Goal: Information Seeking & Learning: Check status

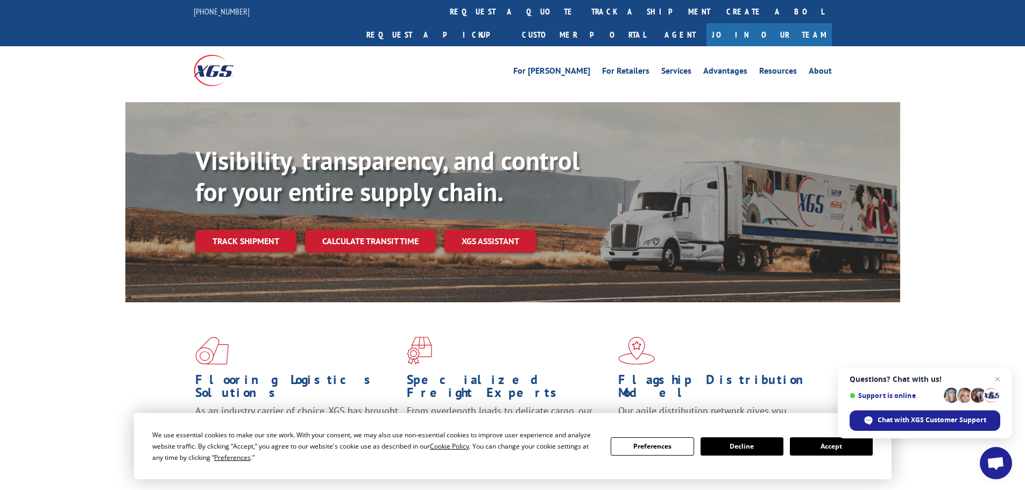
click at [818, 450] on button "Accept" at bounding box center [831, 446] width 83 height 18
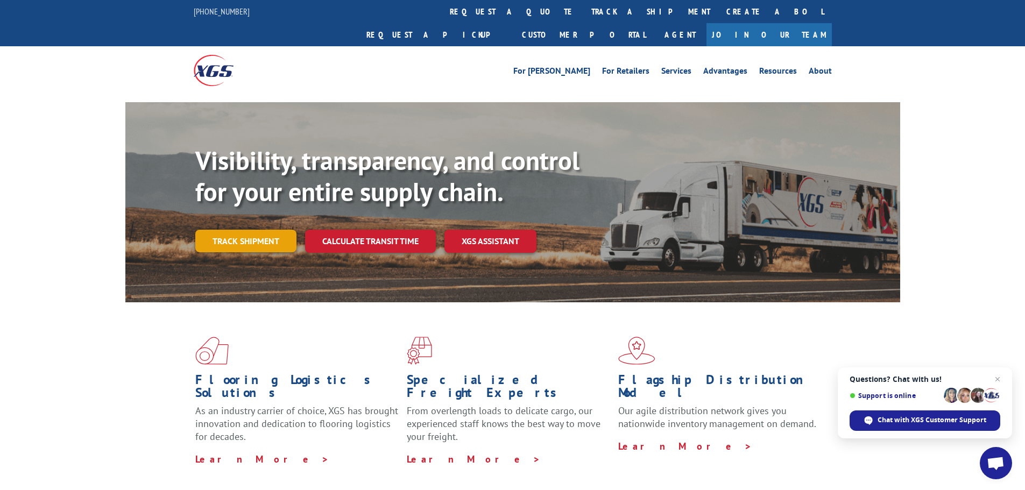
click at [224, 230] on link "Track shipment" at bounding box center [245, 241] width 101 height 23
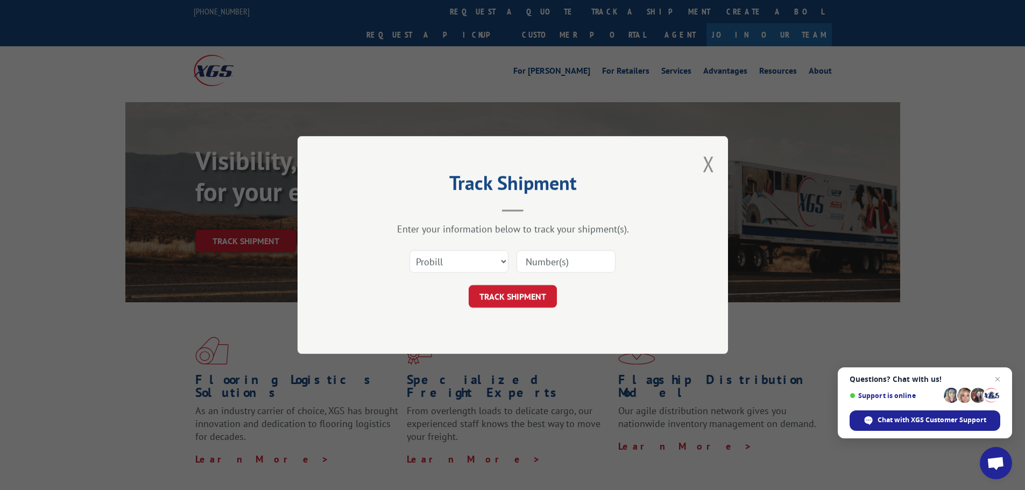
click at [562, 262] on input at bounding box center [565, 261] width 99 height 23
paste input "16954767"
type input "16954767"
click at [544, 286] on button "TRACK SHIPMENT" at bounding box center [513, 296] width 88 height 23
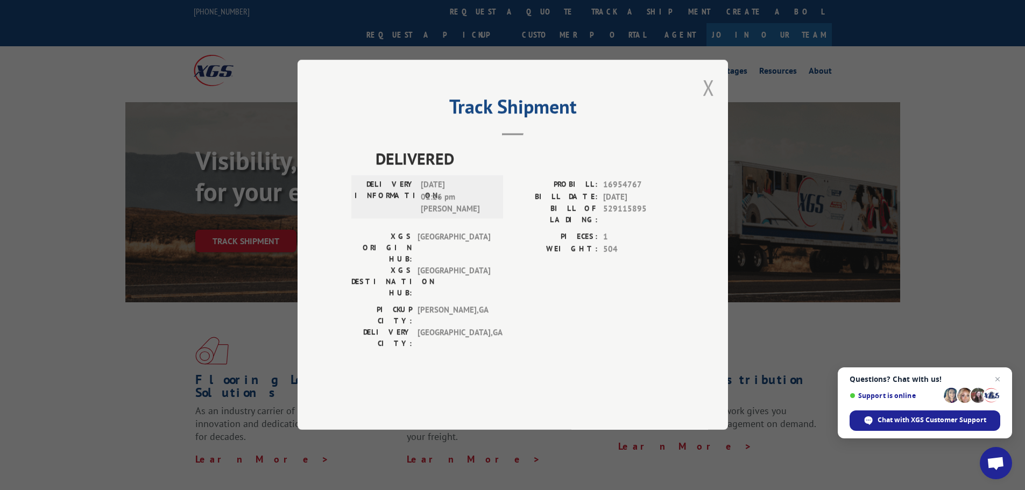
click at [708, 102] on button "Close modal" at bounding box center [709, 87] width 12 height 29
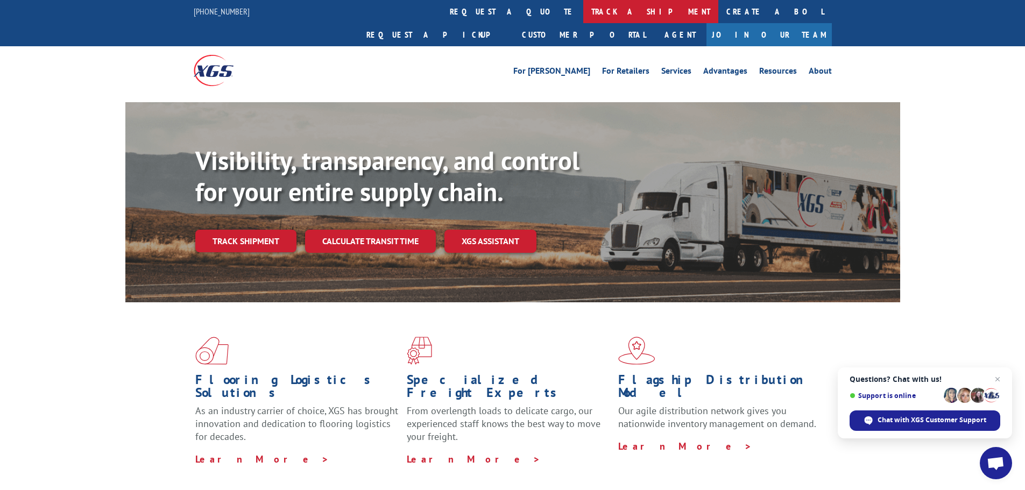
click at [583, 12] on link "track a shipment" at bounding box center [650, 11] width 135 height 23
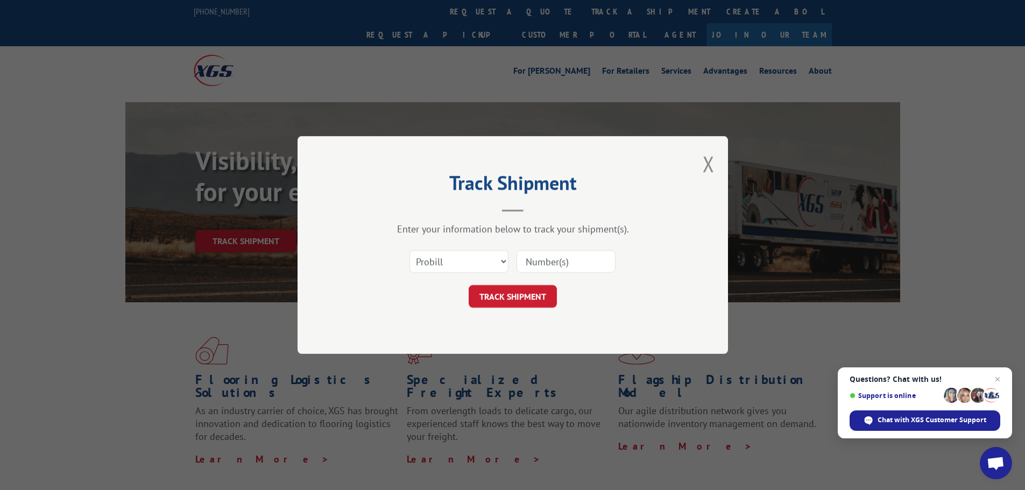
click at [548, 259] on input at bounding box center [565, 261] width 99 height 23
paste input "16954767"
type input "16954767"
click at [526, 296] on button "TRACK SHIPMENT" at bounding box center [513, 296] width 88 height 23
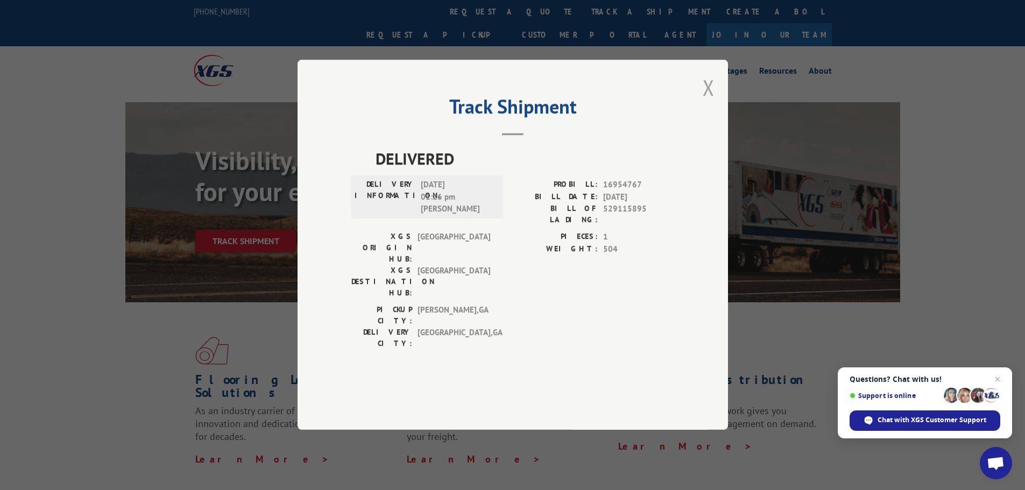
click at [710, 102] on button "Close modal" at bounding box center [709, 87] width 12 height 29
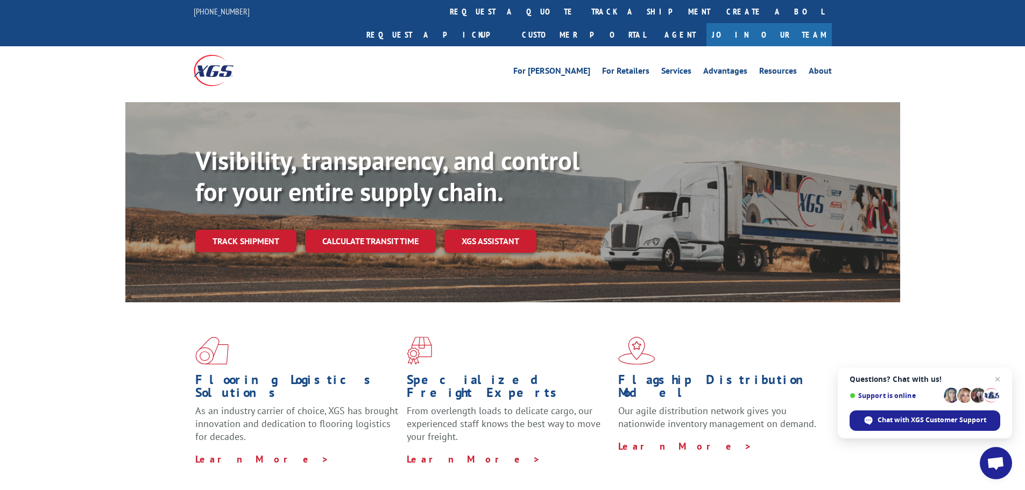
click at [112, 336] on div "Flooring Logistics Solutions As an industry carrier of choice, XGS has brought …" at bounding box center [512, 410] width 1025 height 216
